Goal: Use online tool/utility: Utilize a website feature to perform a specific function

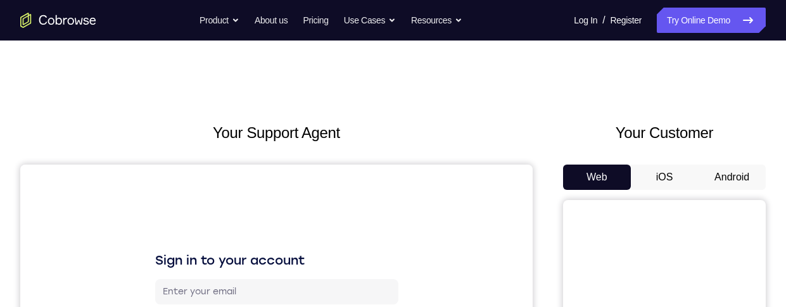
click at [724, 172] on button "Android" at bounding box center [732, 177] width 68 height 25
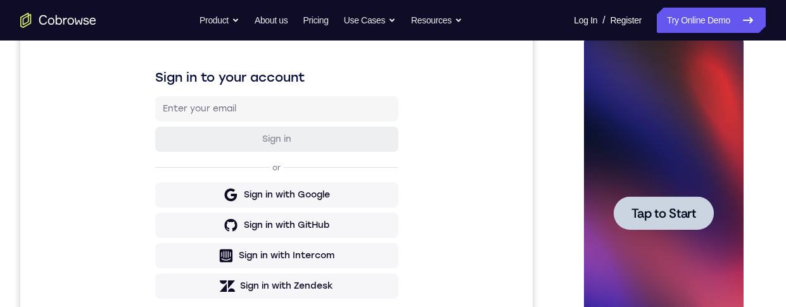
click at [694, 216] on span "Tap to Start" at bounding box center [662, 213] width 65 height 13
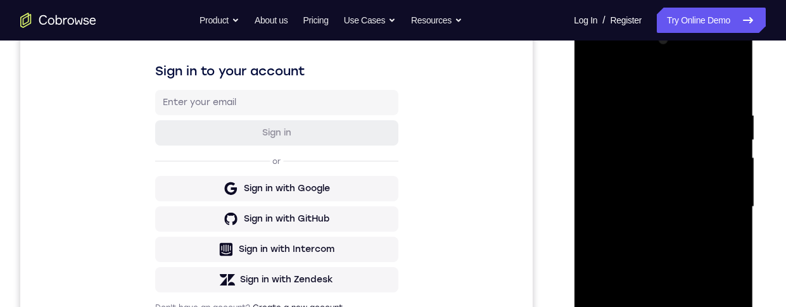
click at [673, 306] on div at bounding box center [663, 207] width 160 height 354
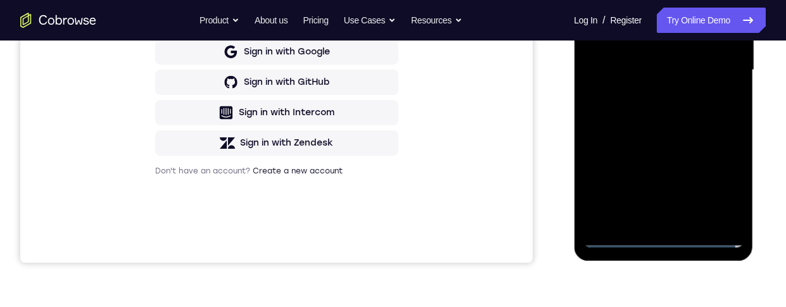
click at [718, 172] on div at bounding box center [663, 70] width 160 height 354
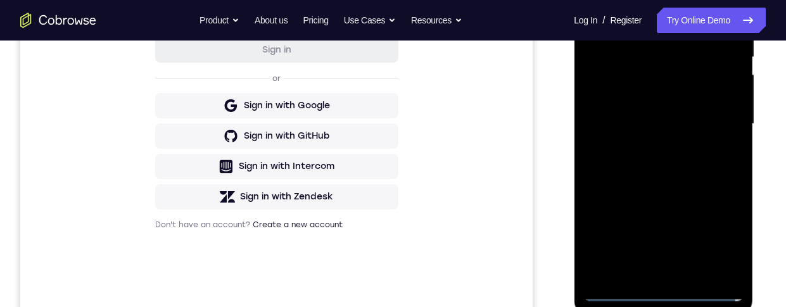
scroll to position [227, 0]
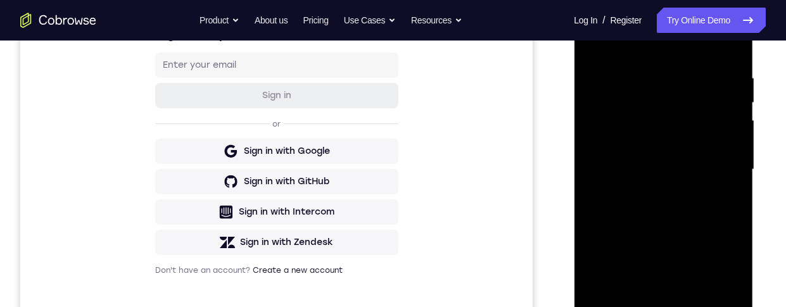
click at [708, 47] on div at bounding box center [663, 169] width 160 height 354
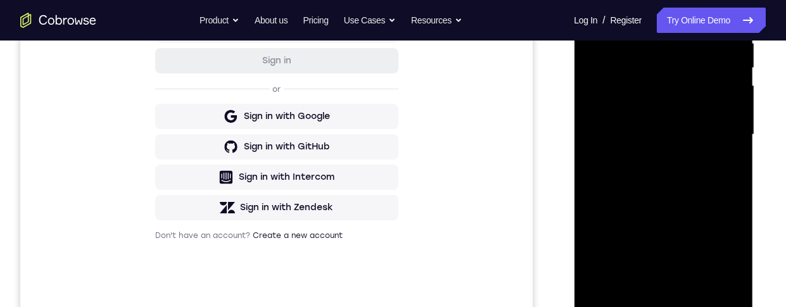
scroll to position [355, 0]
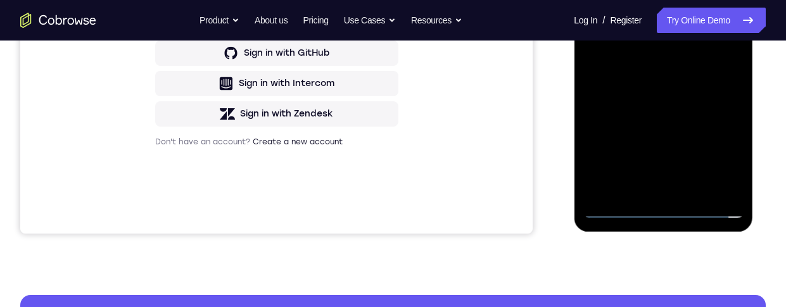
click at [662, 211] on div at bounding box center [663, 41] width 160 height 354
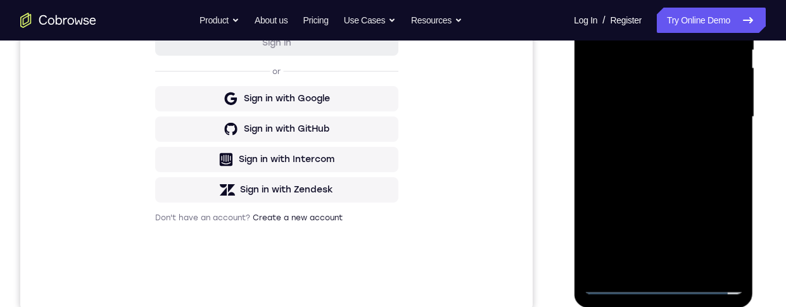
scroll to position [258, 0]
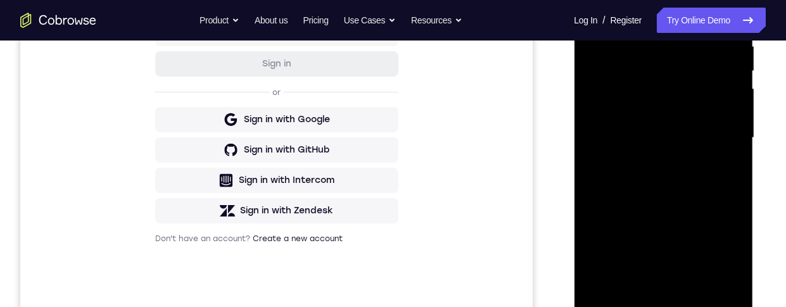
click at [612, 118] on div at bounding box center [663, 138] width 160 height 354
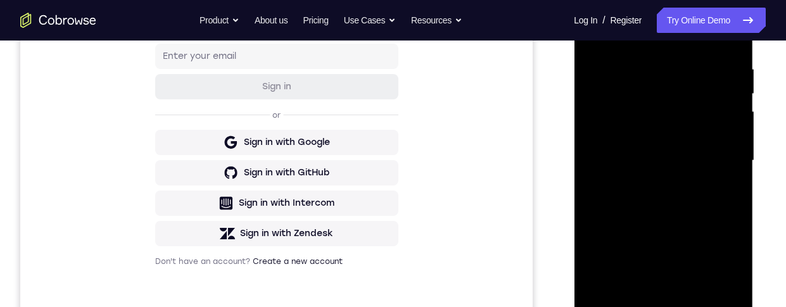
scroll to position [186, 0]
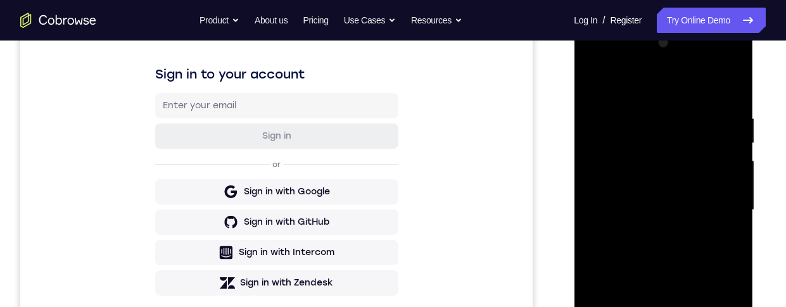
click at [699, 225] on div at bounding box center [663, 210] width 160 height 354
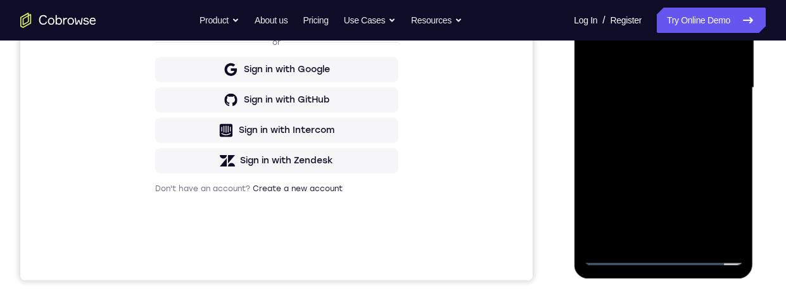
scroll to position [346, 0]
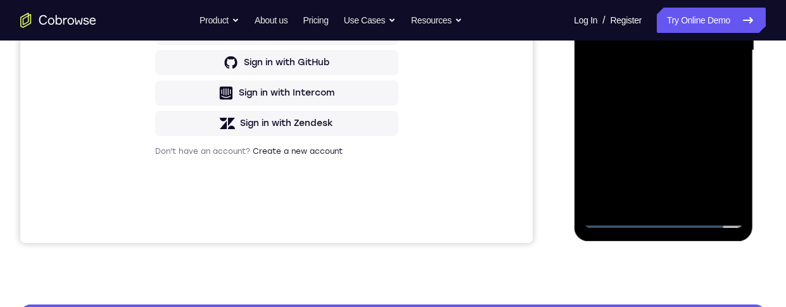
click at [707, 200] on div at bounding box center [663, 50] width 160 height 354
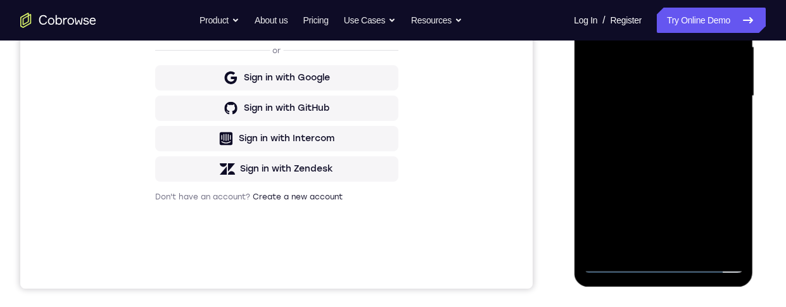
scroll to position [368, 0]
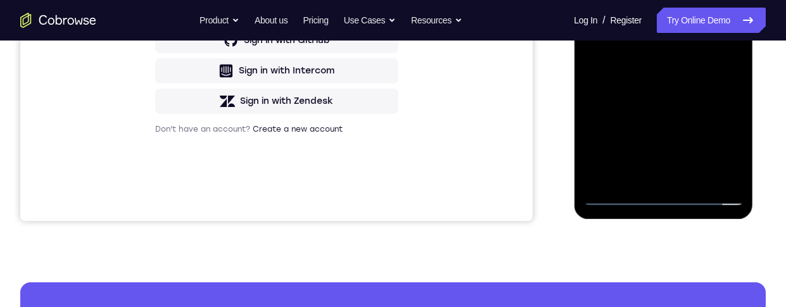
click at [709, 182] on div at bounding box center [663, 28] width 160 height 354
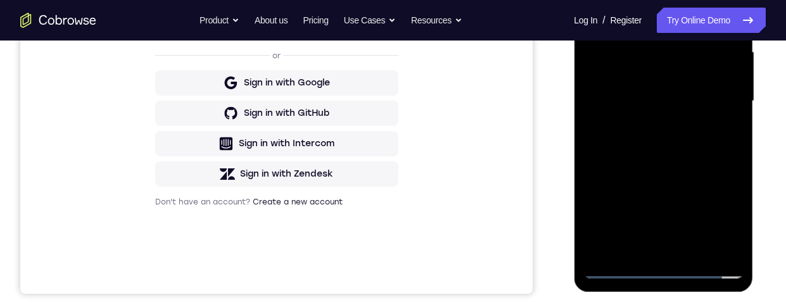
scroll to position [284, 0]
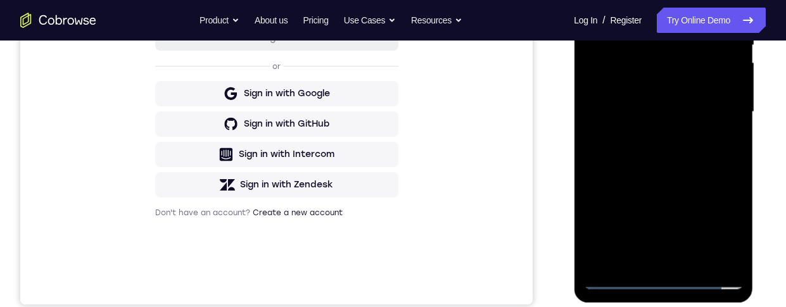
click at [718, 125] on div at bounding box center [663, 112] width 160 height 354
click at [712, 67] on div at bounding box center [663, 112] width 160 height 354
click at [713, 66] on div at bounding box center [663, 112] width 160 height 354
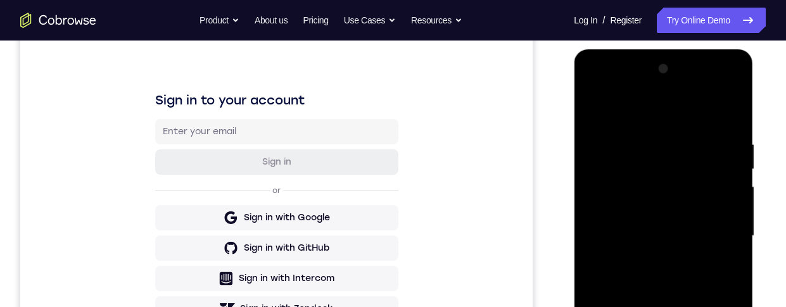
scroll to position [166, 0]
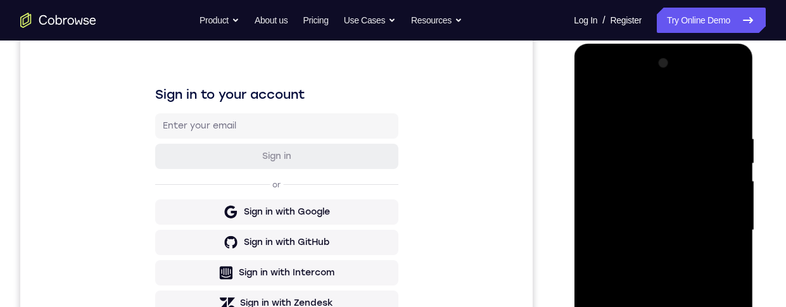
click at [727, 126] on div at bounding box center [663, 230] width 160 height 354
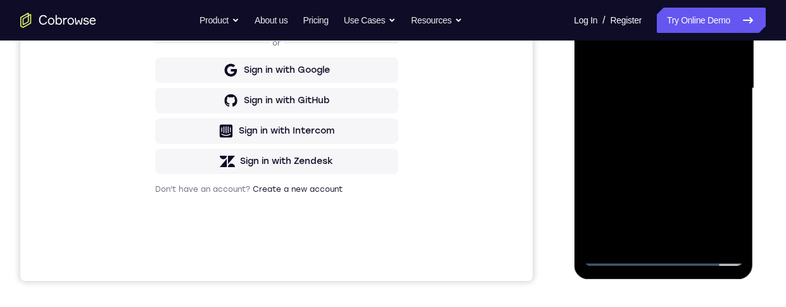
scroll to position [332, 0]
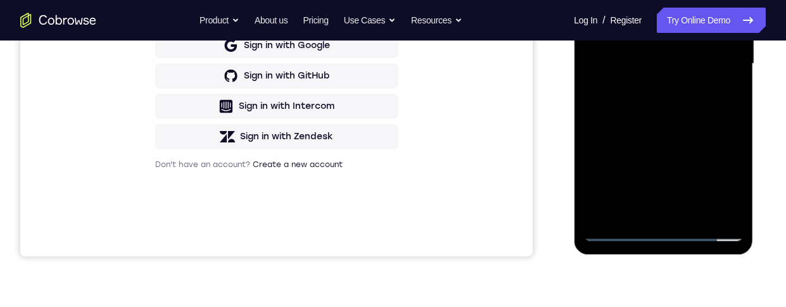
click at [622, 229] on div at bounding box center [663, 64] width 160 height 354
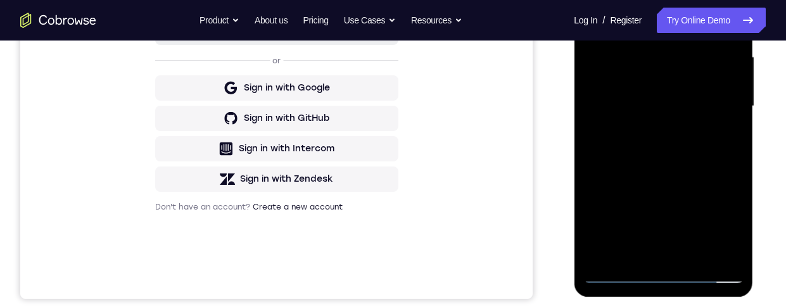
scroll to position [244, 0]
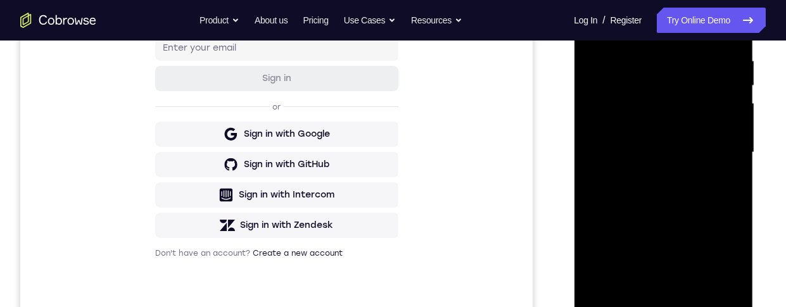
click at [718, 66] on div at bounding box center [663, 152] width 160 height 354
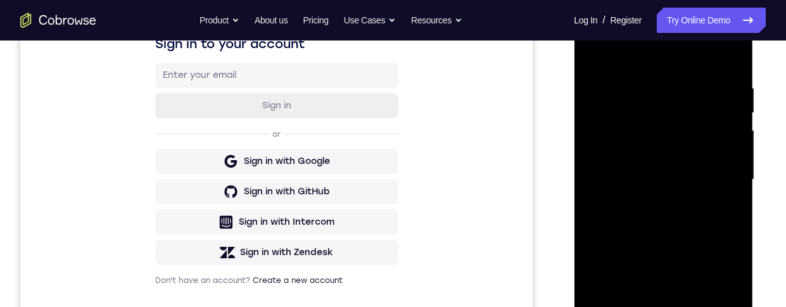
scroll to position [239, 0]
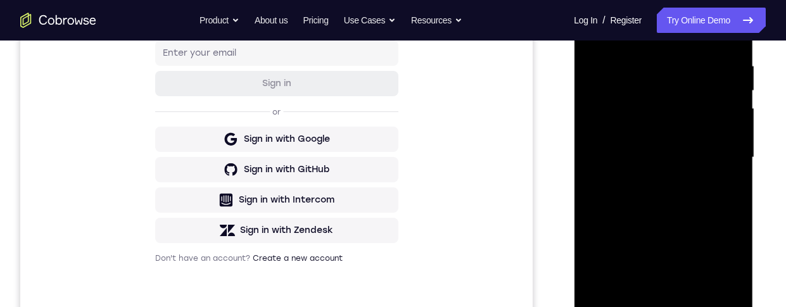
click at [696, 111] on div at bounding box center [663, 157] width 160 height 354
click at [725, 185] on div at bounding box center [663, 157] width 160 height 354
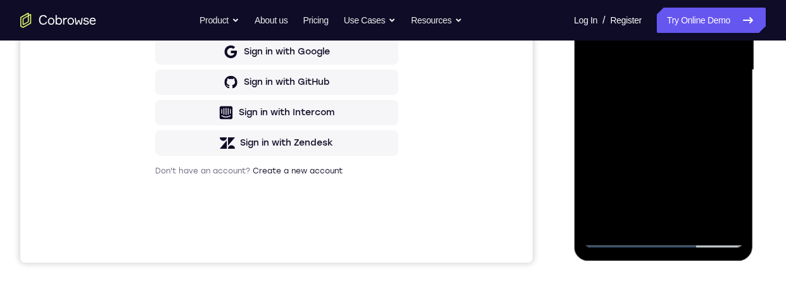
click at [720, 219] on div at bounding box center [663, 70] width 160 height 354
click at [725, 208] on div at bounding box center [663, 70] width 160 height 354
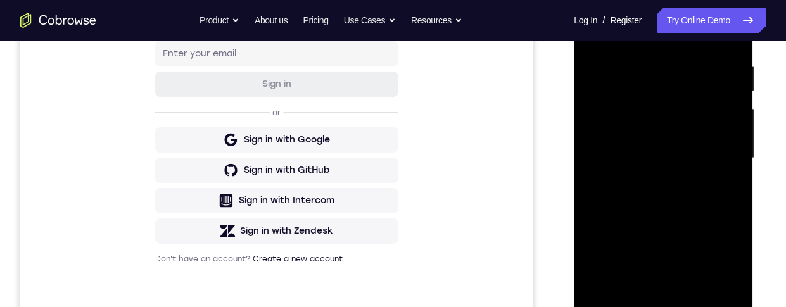
scroll to position [340, 0]
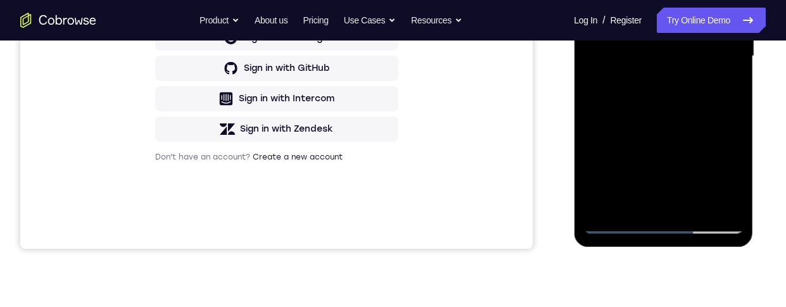
click at [724, 194] on div at bounding box center [663, 56] width 160 height 354
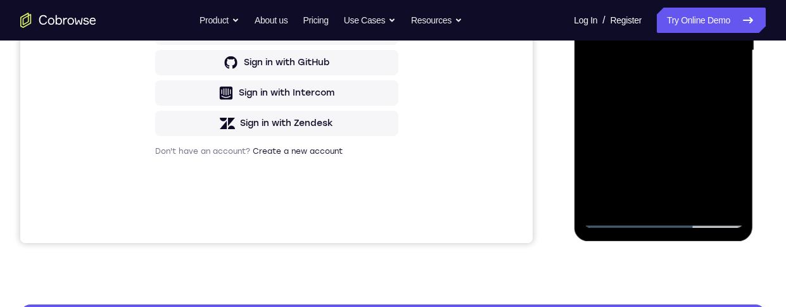
scroll to position [327, 0]
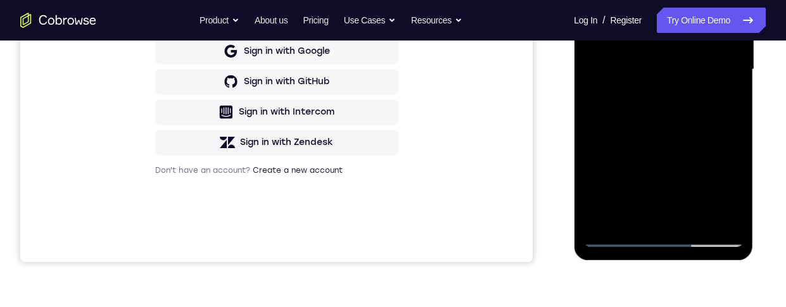
click at [704, 219] on div at bounding box center [663, 69] width 160 height 354
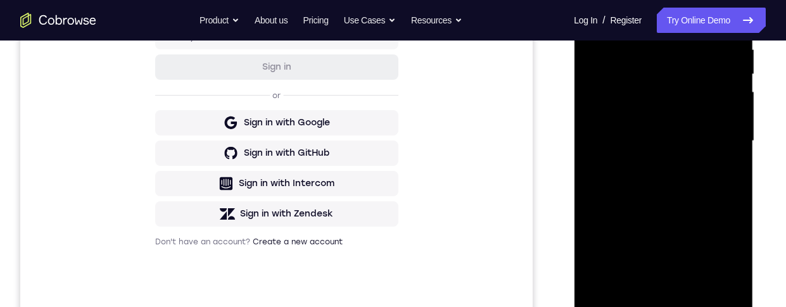
scroll to position [289, 0]
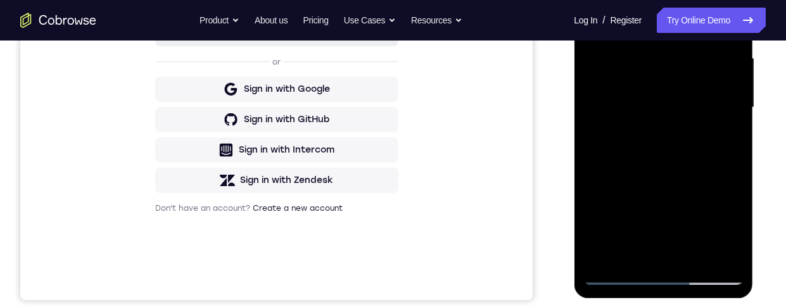
click at [722, 220] on div at bounding box center [663, 107] width 160 height 354
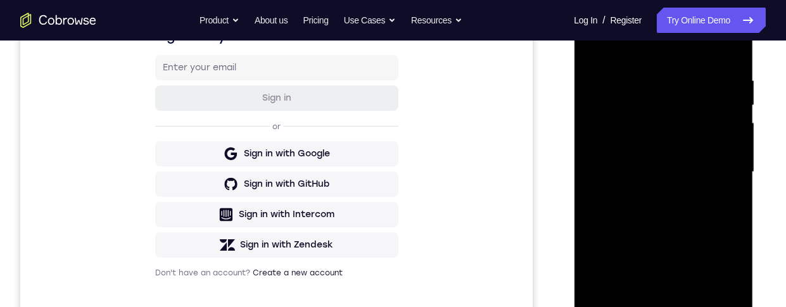
scroll to position [292, 0]
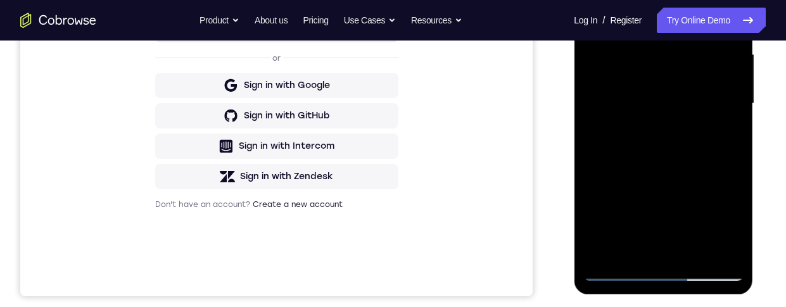
click at [708, 219] on div at bounding box center [663, 104] width 160 height 354
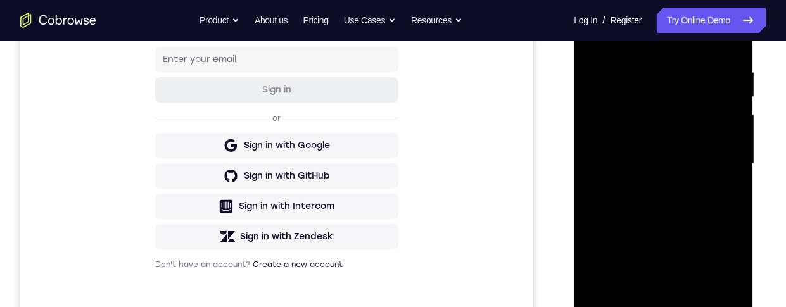
scroll to position [229, 0]
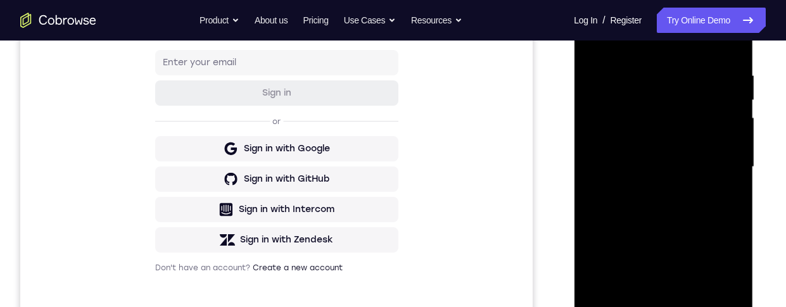
click at [708, 88] on div at bounding box center [663, 167] width 160 height 354
click at [670, 110] on div at bounding box center [663, 167] width 160 height 354
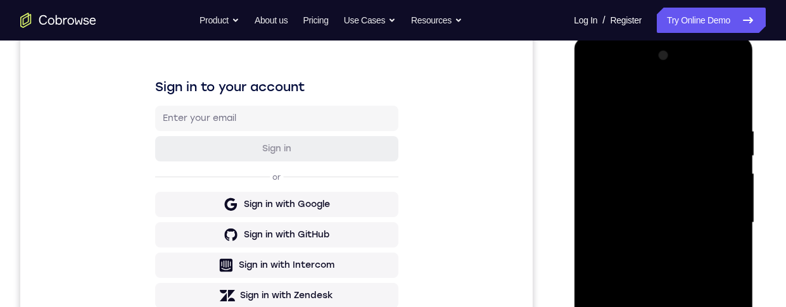
click at [720, 77] on div at bounding box center [663, 223] width 160 height 354
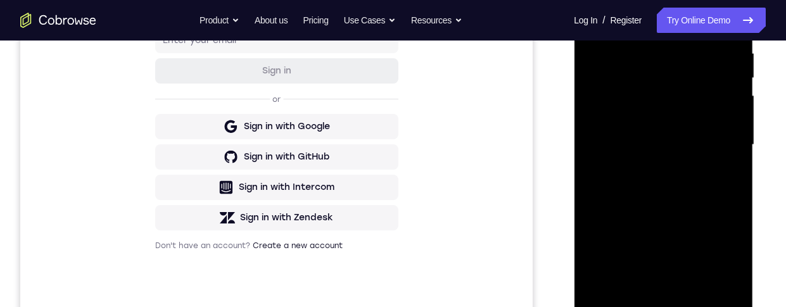
scroll to position [300, 0]
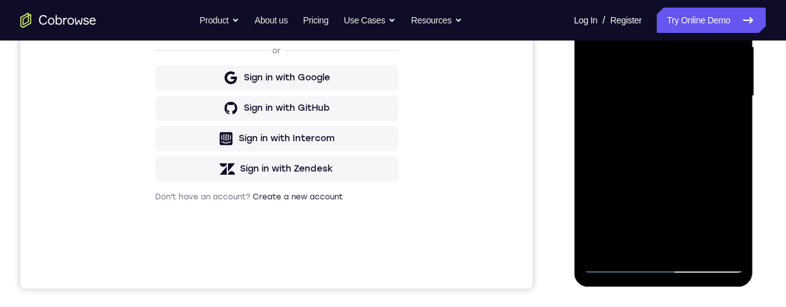
click at [703, 195] on div at bounding box center [663, 96] width 160 height 354
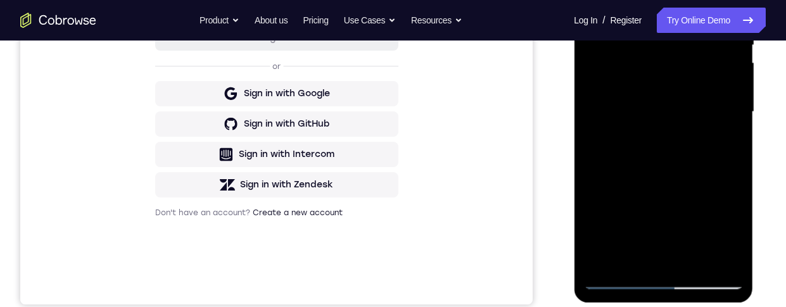
scroll to position [235, 0]
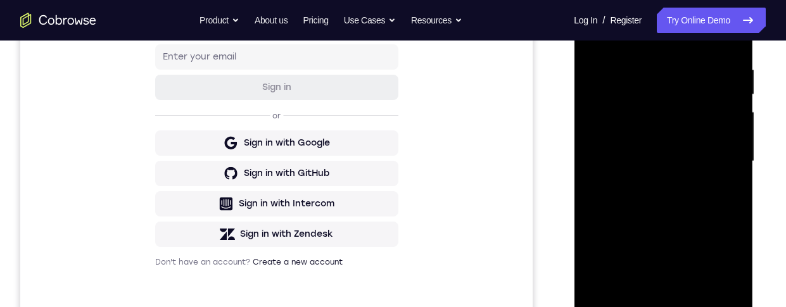
click at [705, 87] on div at bounding box center [663, 161] width 160 height 354
click at [675, 103] on div at bounding box center [663, 161] width 160 height 354
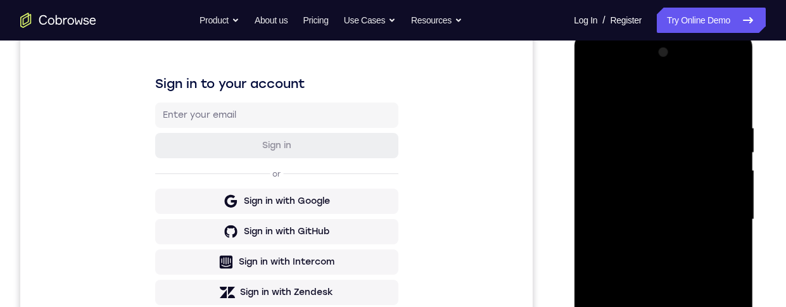
click at [715, 71] on div at bounding box center [663, 219] width 160 height 354
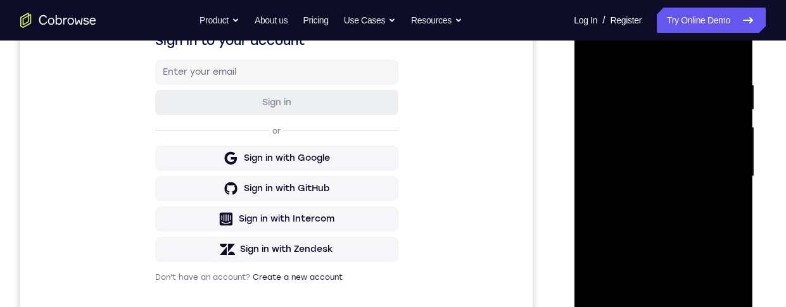
click at [663, 136] on div at bounding box center [663, 176] width 160 height 354
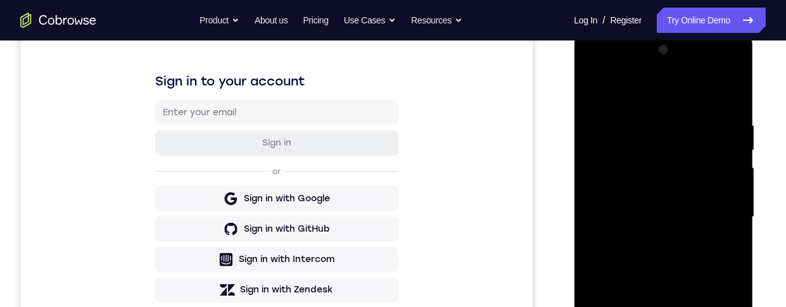
scroll to position [218, 0]
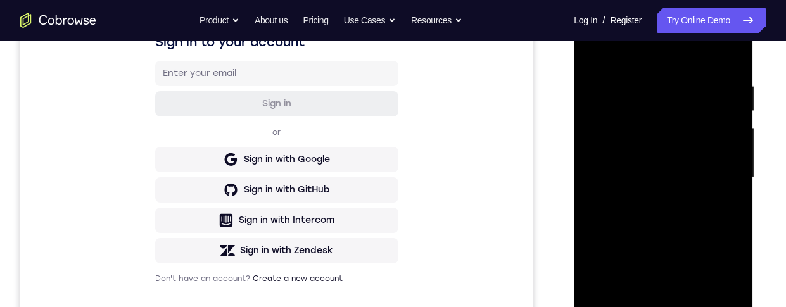
click at [724, 71] on div at bounding box center [663, 178] width 160 height 354
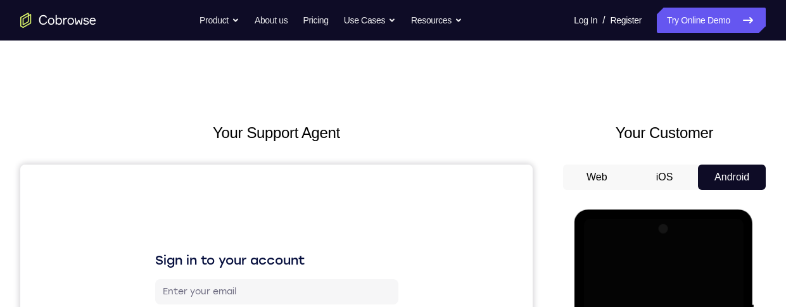
scroll to position [124, 0]
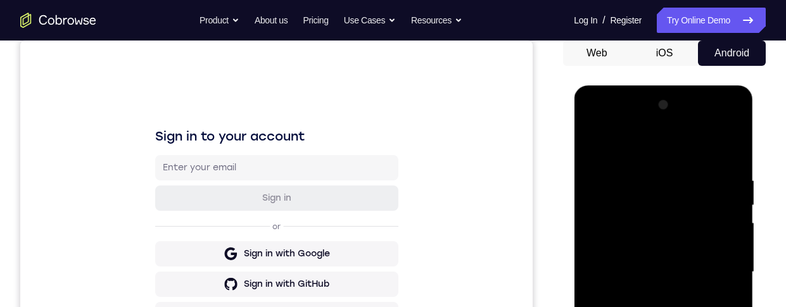
click at [701, 216] on div at bounding box center [663, 272] width 160 height 354
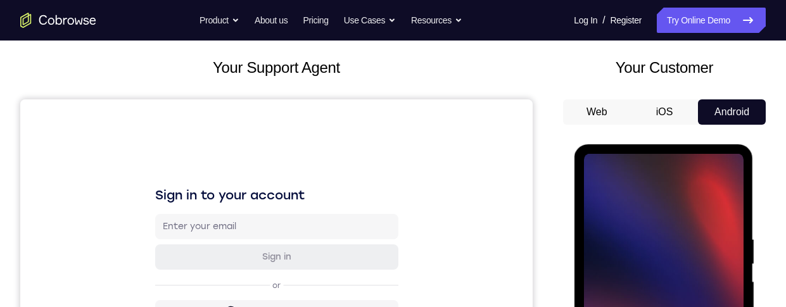
scroll to position [295, 0]
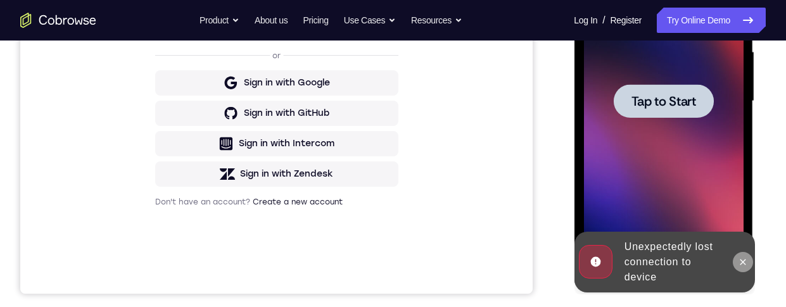
click at [743, 260] on icon at bounding box center [742, 262] width 6 height 6
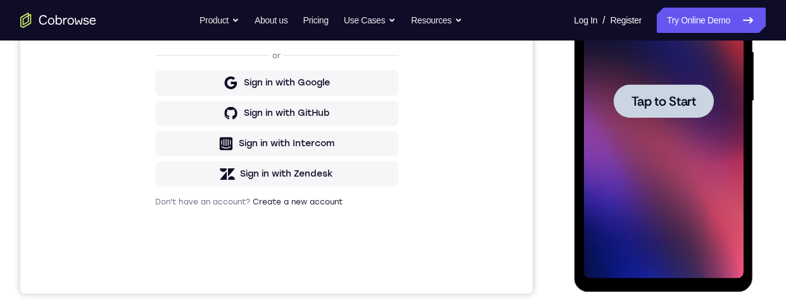
scroll to position [0, 0]
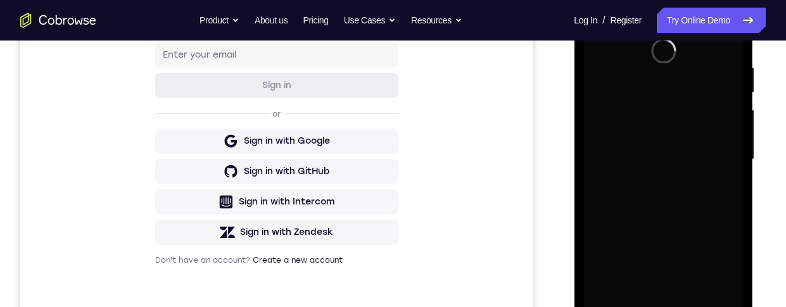
scroll to position [279, 0]
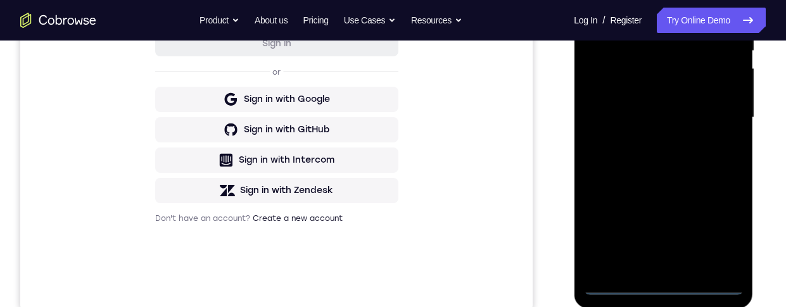
click at [672, 282] on div at bounding box center [663, 117] width 160 height 354
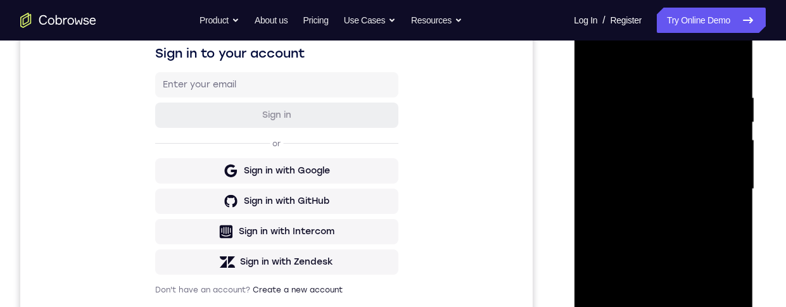
scroll to position [196, 0]
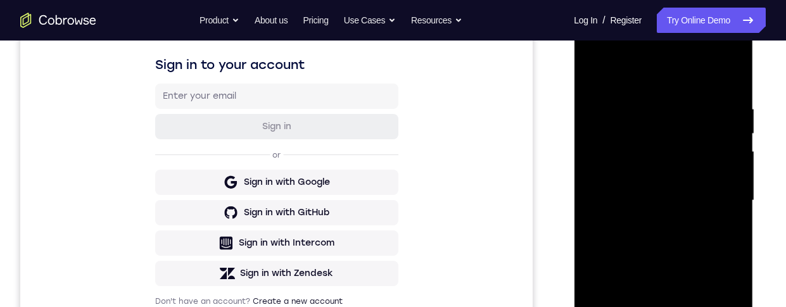
click at [612, 184] on div at bounding box center [663, 200] width 160 height 354
click at [700, 211] on div at bounding box center [663, 200] width 160 height 354
click at [691, 306] on div at bounding box center [663, 200] width 160 height 354
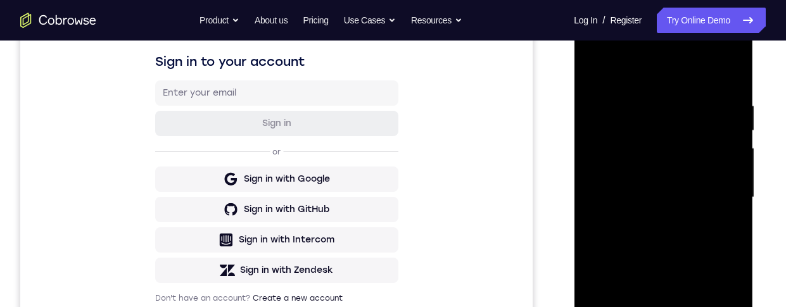
click at [710, 151] on div at bounding box center [663, 197] width 160 height 354
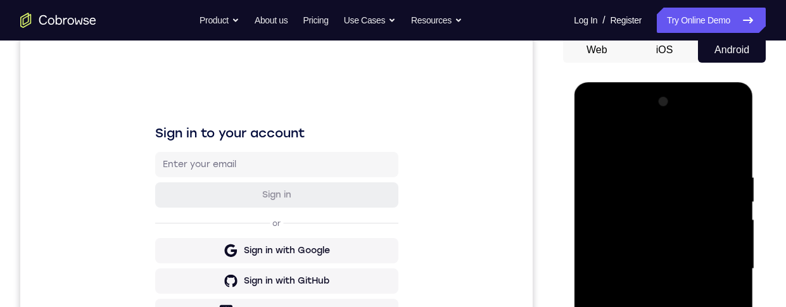
click at [691, 189] on div at bounding box center [663, 269] width 160 height 354
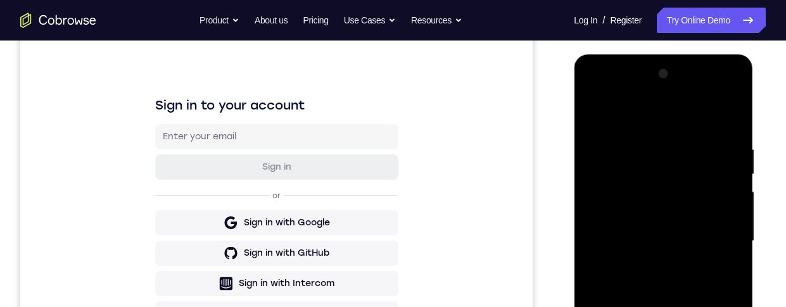
click at [684, 203] on div at bounding box center [663, 241] width 160 height 354
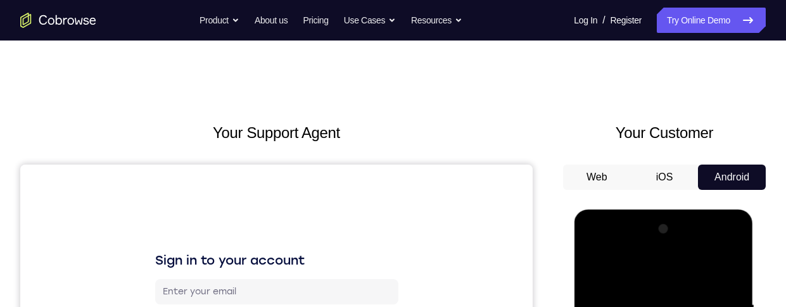
scroll to position [275, 0]
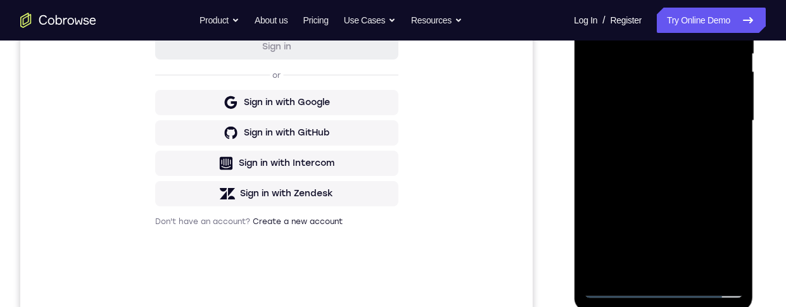
click at [721, 257] on div at bounding box center [663, 121] width 160 height 354
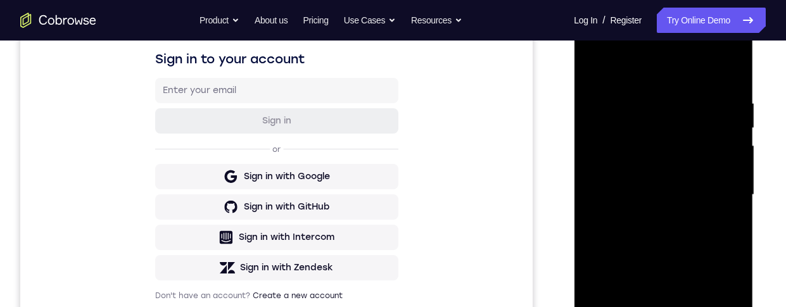
scroll to position [315, 0]
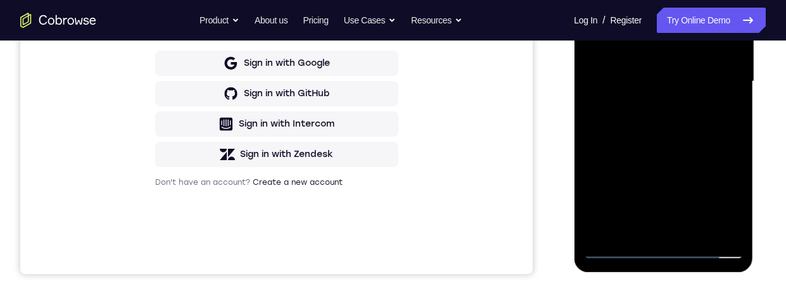
click at [723, 220] on div at bounding box center [663, 81] width 160 height 354
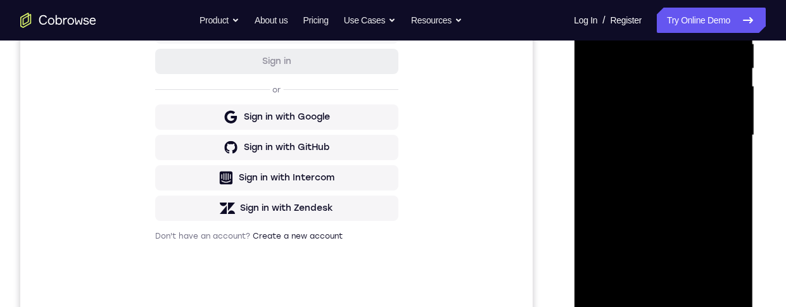
click at [686, 280] on div at bounding box center [663, 135] width 160 height 354
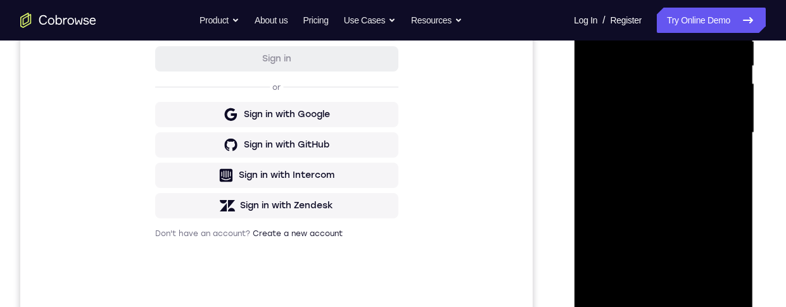
scroll to position [227, 0]
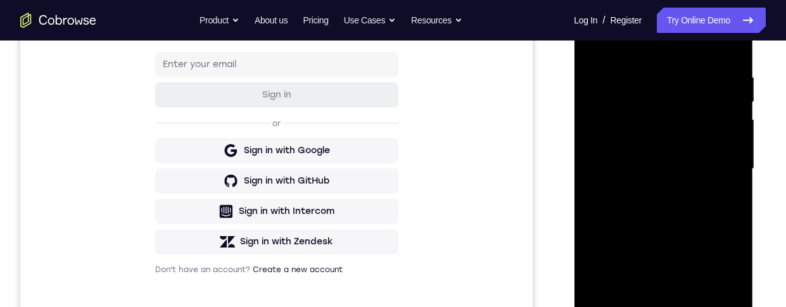
click at [724, 164] on div at bounding box center [663, 169] width 160 height 354
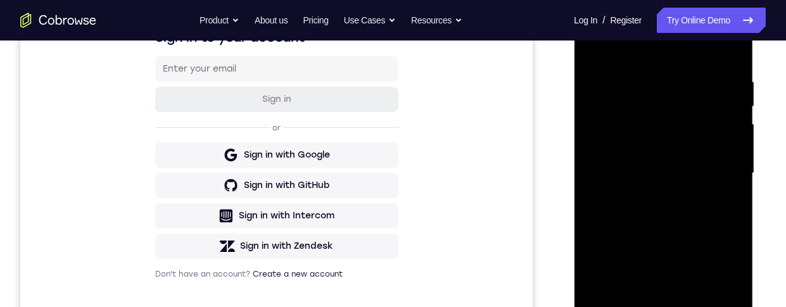
scroll to position [222, 0]
click at [680, 129] on div at bounding box center [663, 174] width 160 height 354
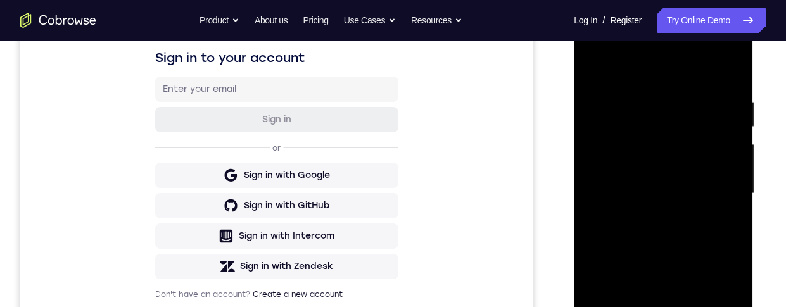
scroll to position [157, 0]
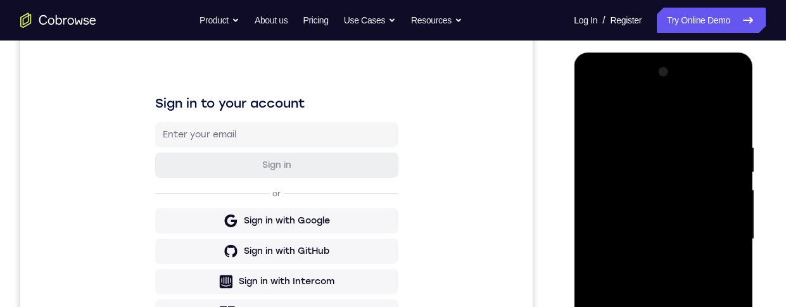
click at [599, 93] on div at bounding box center [663, 239] width 160 height 354
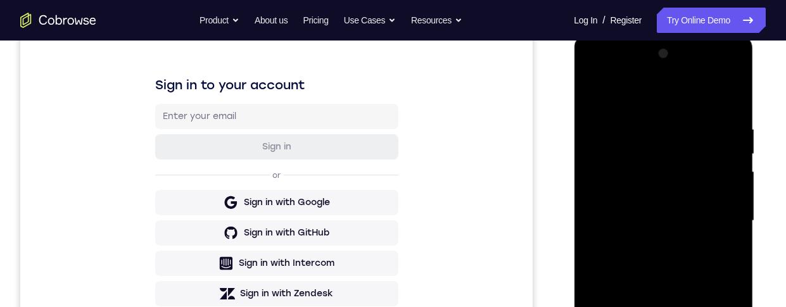
scroll to position [0, 0]
